Goal: Information Seeking & Learning: Learn about a topic

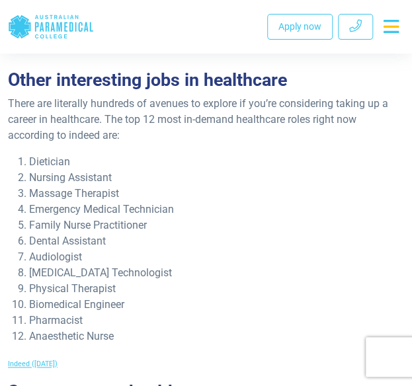
scroll to position [5159, 0]
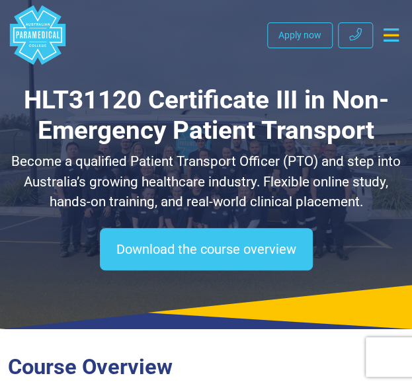
click at [353, 123] on h1 "HLT31120 Certificate III in Non-Emergency Patient Transport" at bounding box center [206, 116] width 396 height 62
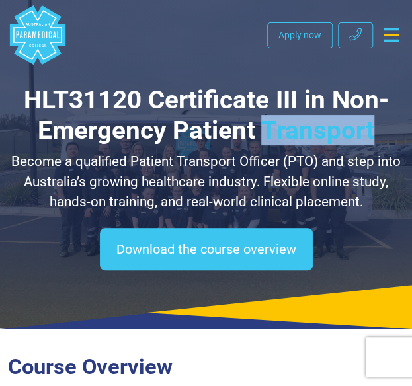
click at [353, 123] on h1 "HLT31120 Certificate III in Non-Emergency Patient Transport" at bounding box center [206, 116] width 396 height 62
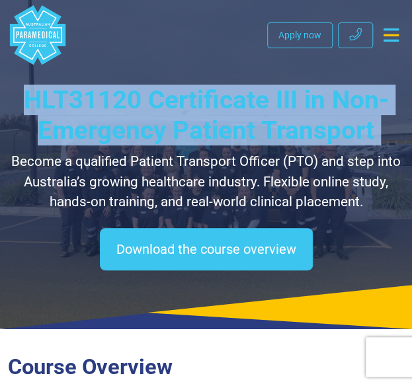
click at [353, 123] on h1 "HLT31120 Certificate III in Non-Emergency Patient Transport" at bounding box center [206, 116] width 396 height 62
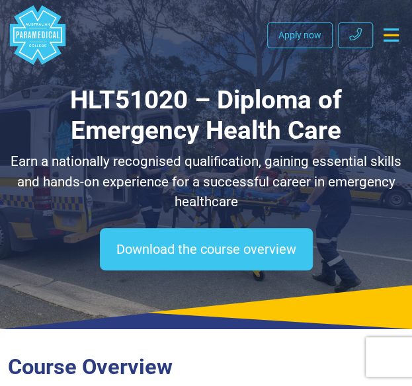
click at [194, 109] on h1 "HLT51020 – Diploma of Emergency Health Care" at bounding box center [206, 116] width 396 height 62
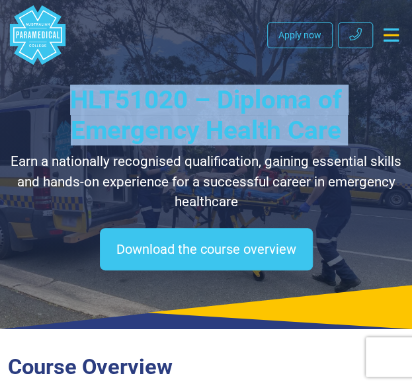
click at [194, 109] on h1 "HLT51020 – Diploma of Emergency Health Care" at bounding box center [206, 116] width 396 height 62
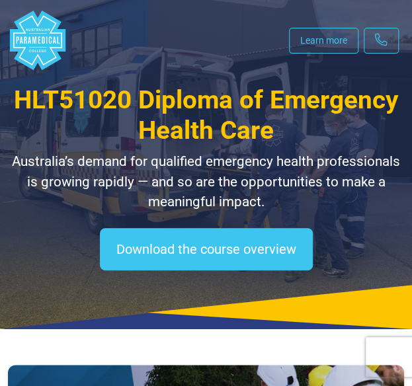
click at [183, 110] on span "HLT51020 Diploma of Emergency Health Care" at bounding box center [206, 115] width 384 height 60
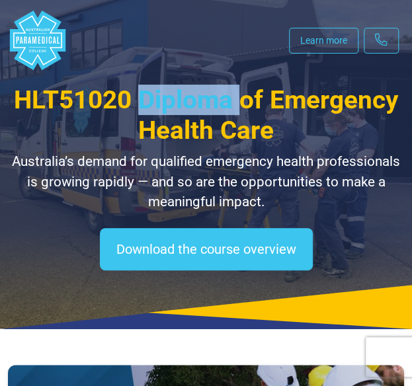
click at [183, 110] on span "HLT51020 Diploma of Emergency Health Care" at bounding box center [206, 115] width 384 height 60
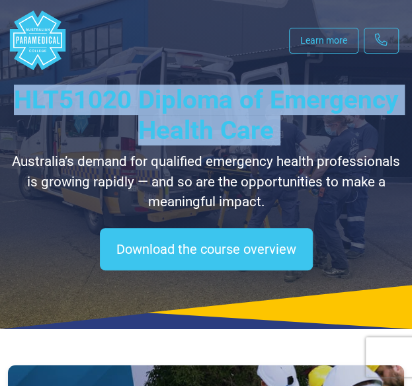
click at [183, 110] on span "HLT51020 Diploma of Emergency Health Care" at bounding box center [206, 115] width 384 height 60
click at [175, 89] on span "HLT51020 Diploma of Emergency Health Care" at bounding box center [206, 115] width 384 height 60
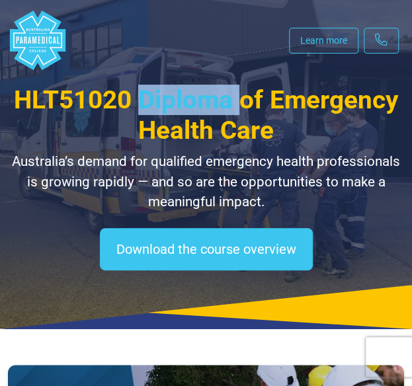
click at [175, 89] on span "HLT51020 Diploma of Emergency Health Care" at bounding box center [206, 115] width 384 height 60
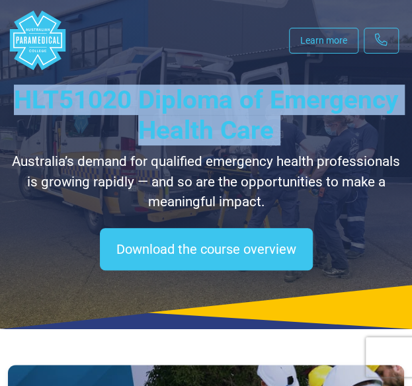
click at [175, 89] on span "HLT51020 Diploma of Emergency Health Care" at bounding box center [206, 115] width 384 height 60
